Goal: Navigation & Orientation: Find specific page/section

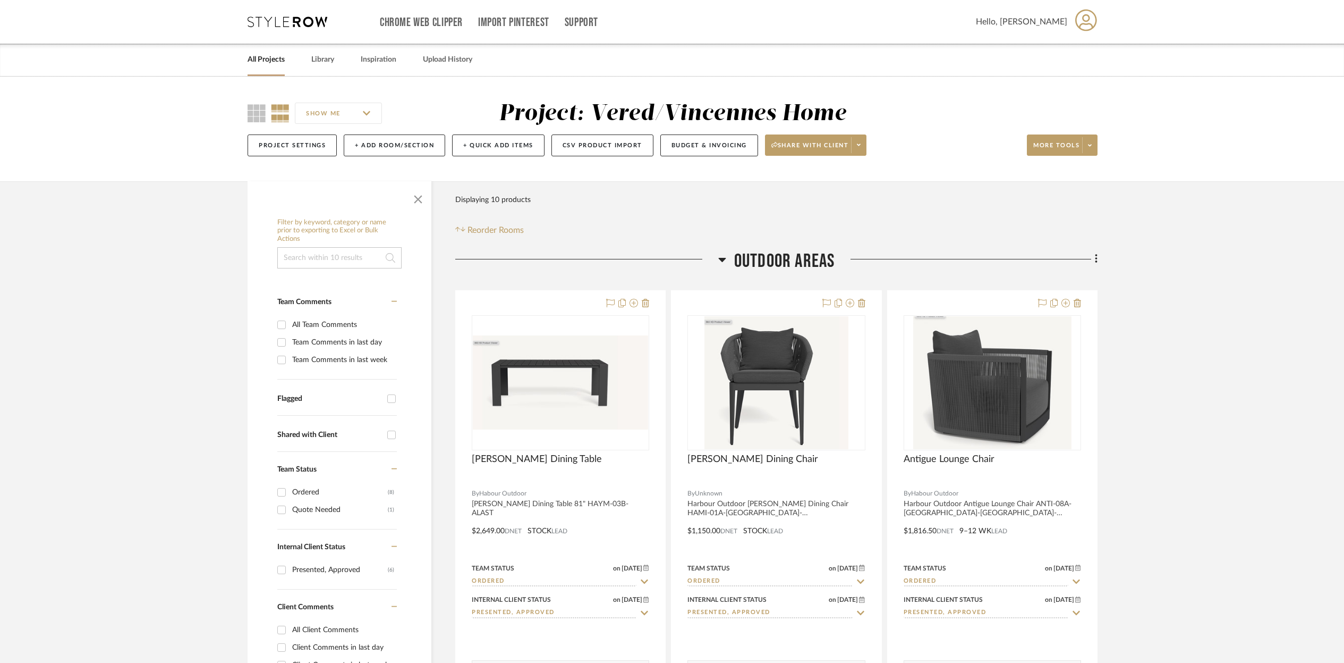
click at [264, 62] on link "All Projects" at bounding box center [266, 60] width 37 height 14
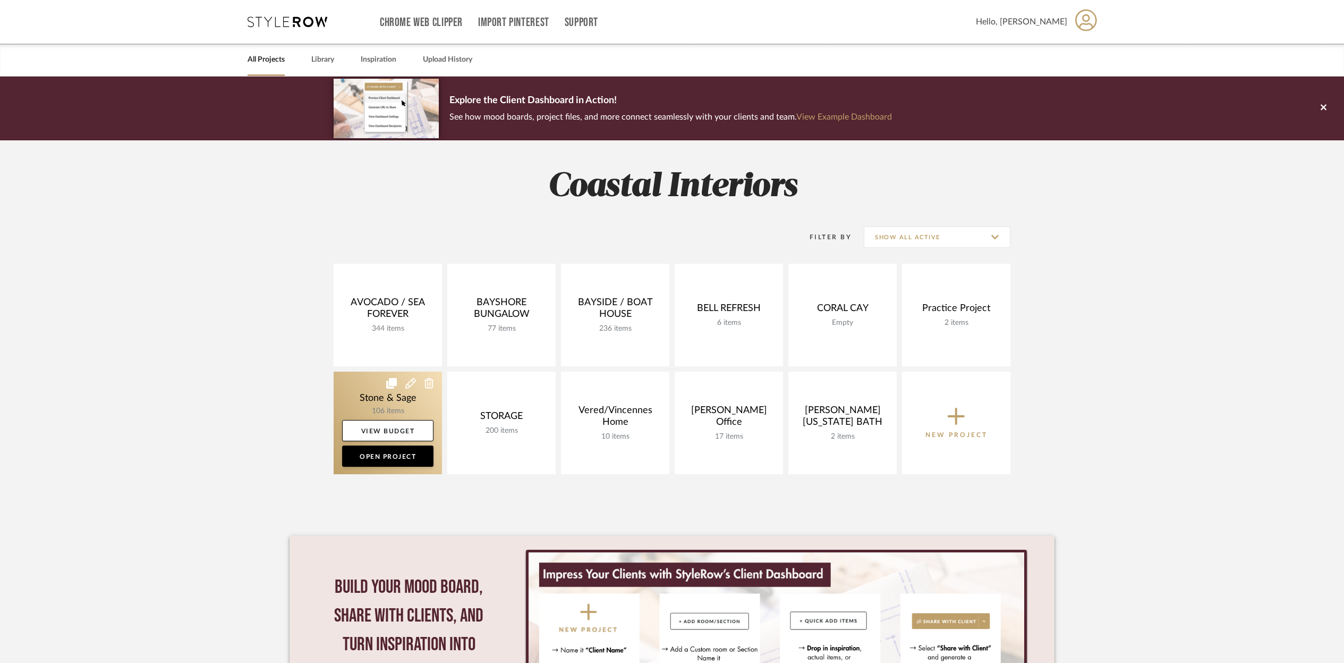
click at [363, 385] on link at bounding box center [388, 422] width 108 height 103
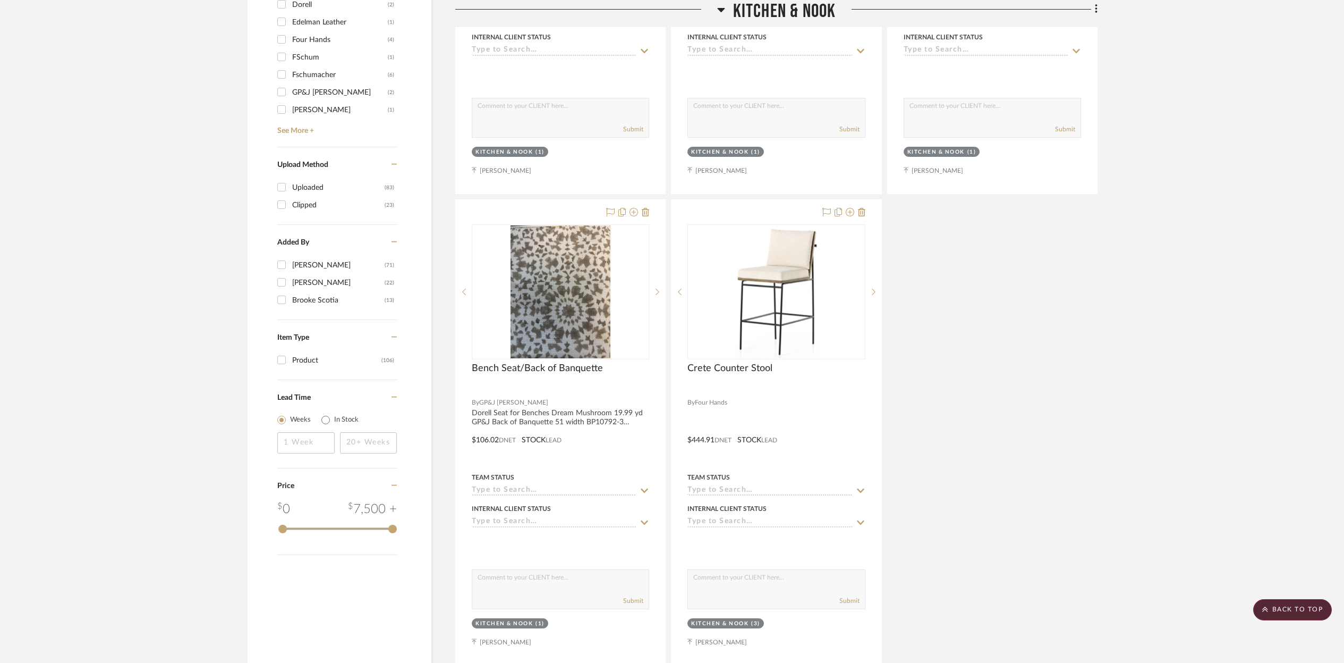
scroll to position [1160, 0]
click at [782, 394] on div at bounding box center [776, 430] width 209 height 465
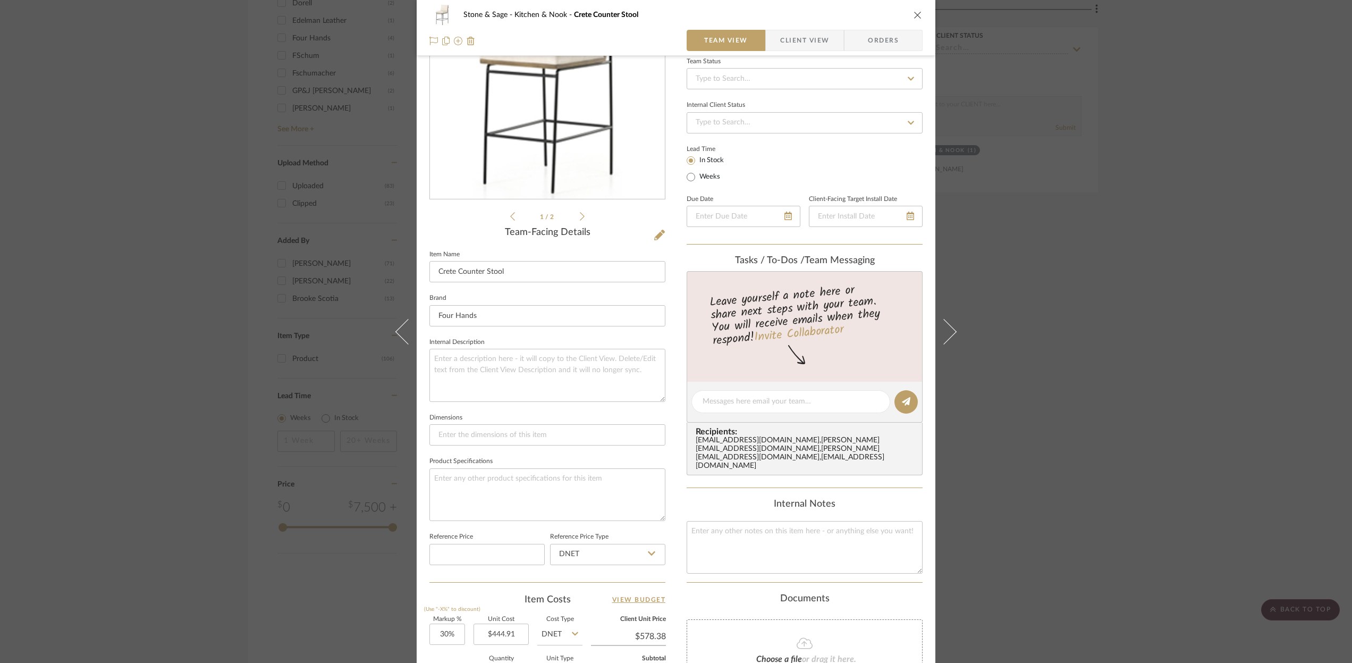
scroll to position [0, 0]
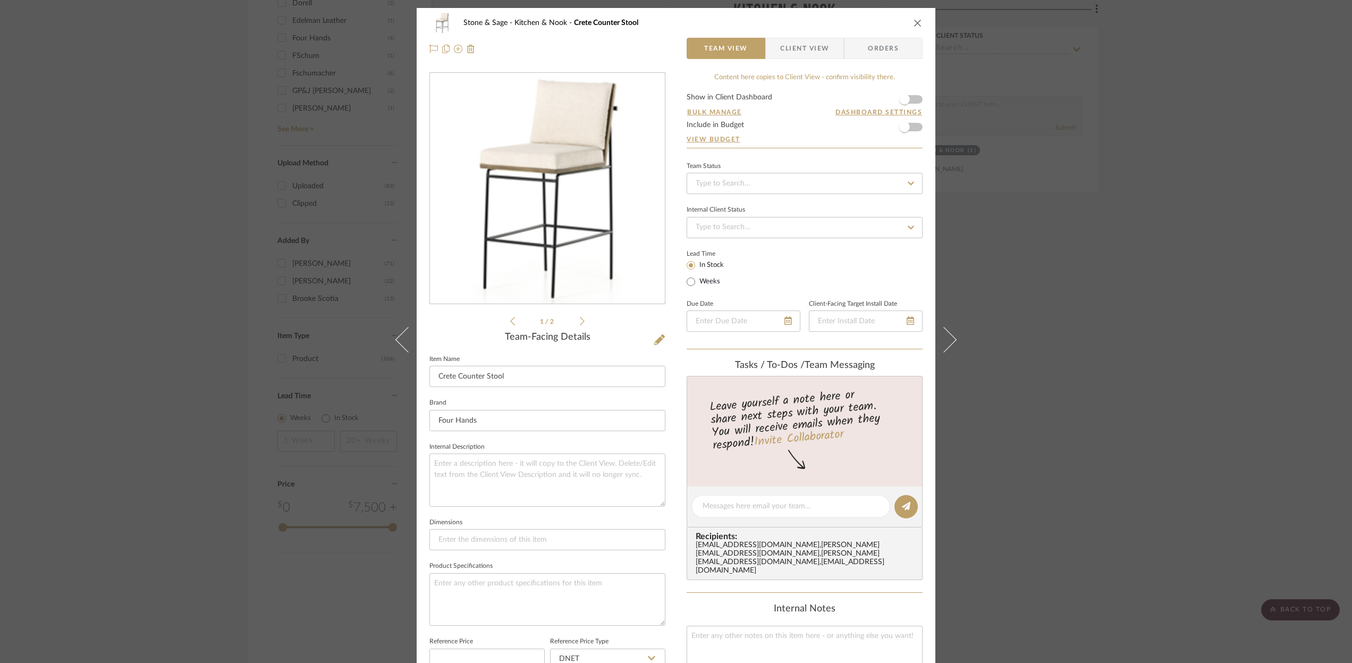
drag, startPoint x: 916, startPoint y: 23, endPoint x: 836, endPoint y: 25, distance: 79.7
click at [915, 23] on icon "close" at bounding box center [917, 23] width 9 height 9
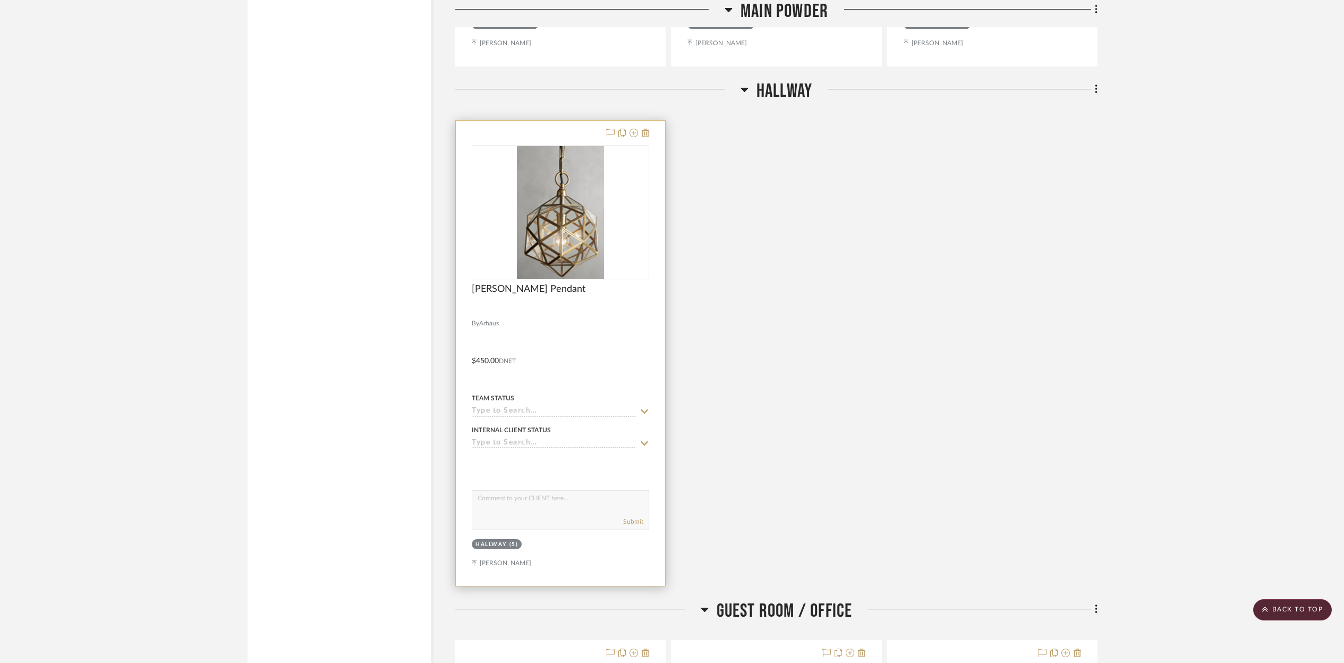
scroll to position [11003, 0]
click at [579, 199] on img "0" at bounding box center [560, 212] width 87 height 133
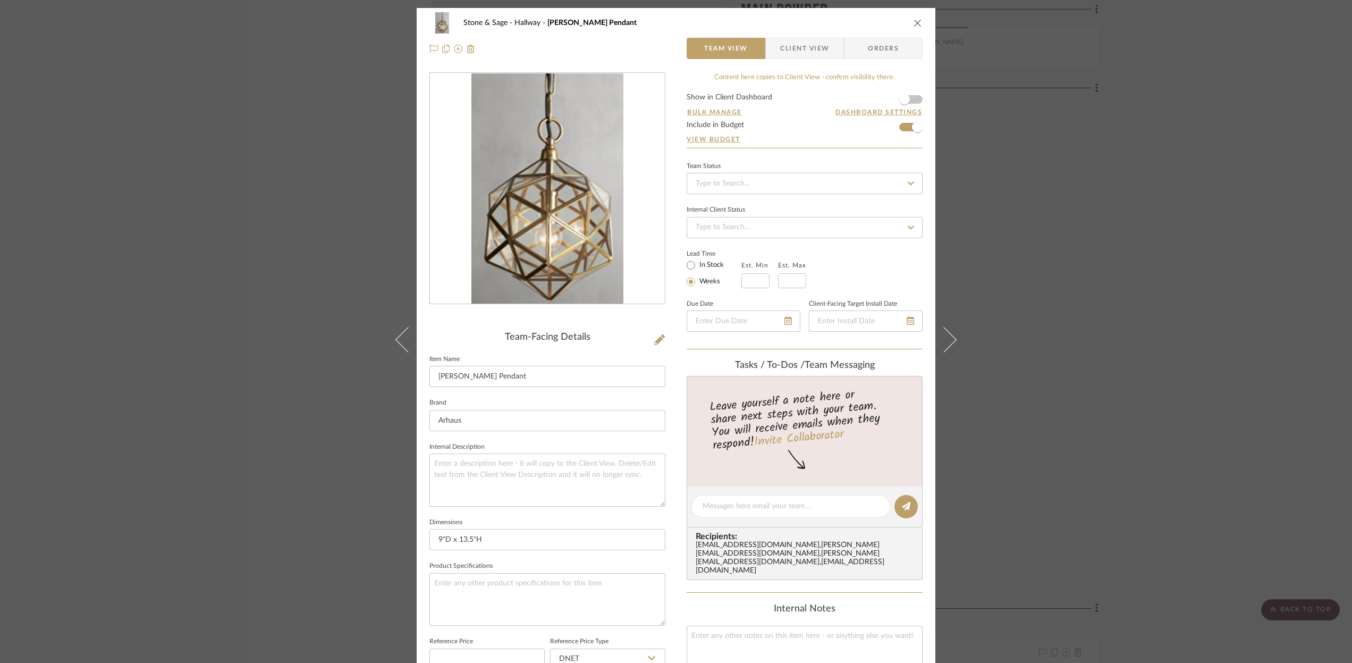
click at [917, 22] on icon "close" at bounding box center [917, 23] width 9 height 9
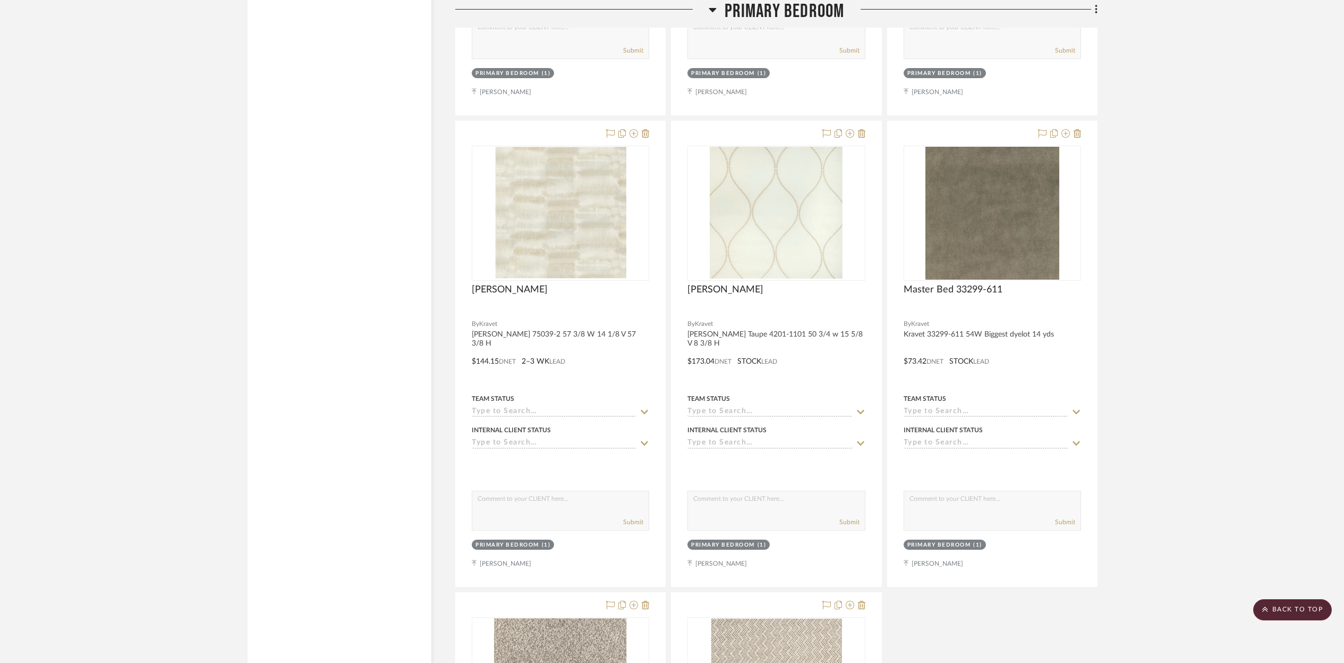
scroll to position [8928, 0]
